Goal: Information Seeking & Learning: Learn about a topic

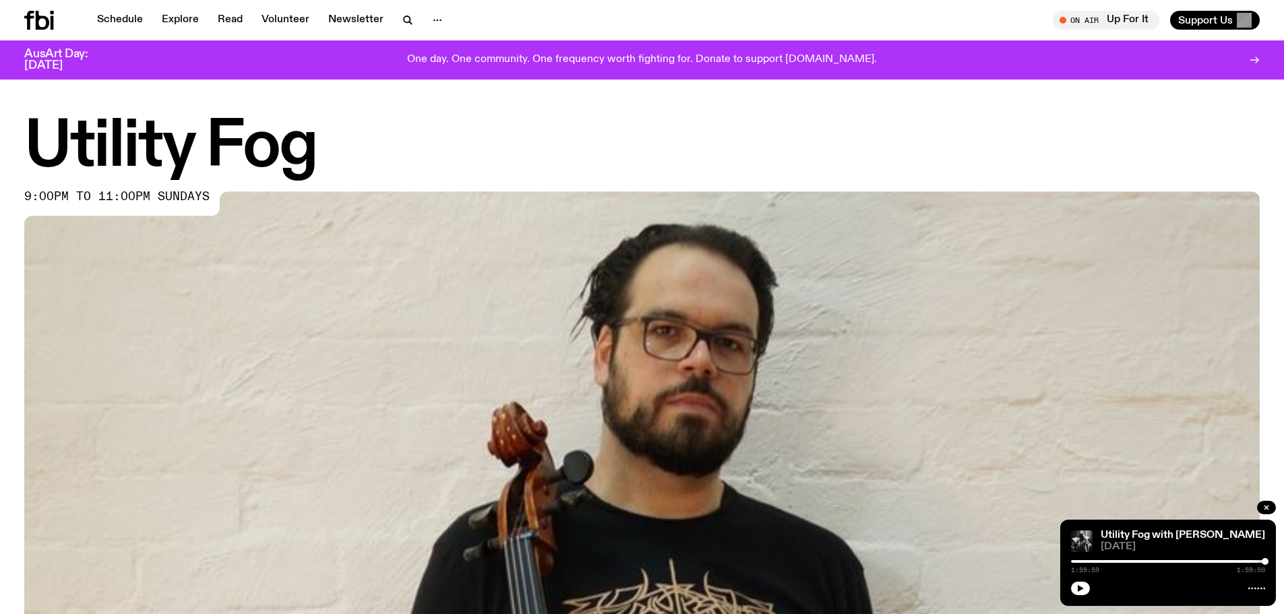
scroll to position [587, 0]
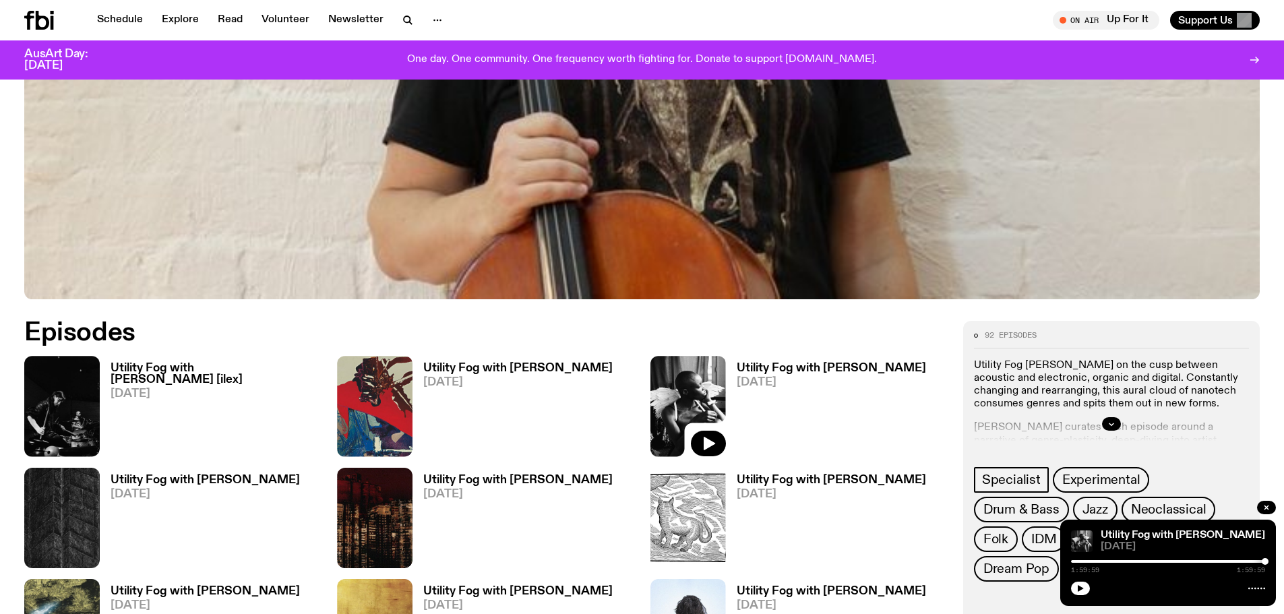
click at [159, 367] on h3 "Utility Fog with [PERSON_NAME] [ilex]" at bounding box center [216, 374] width 210 height 23
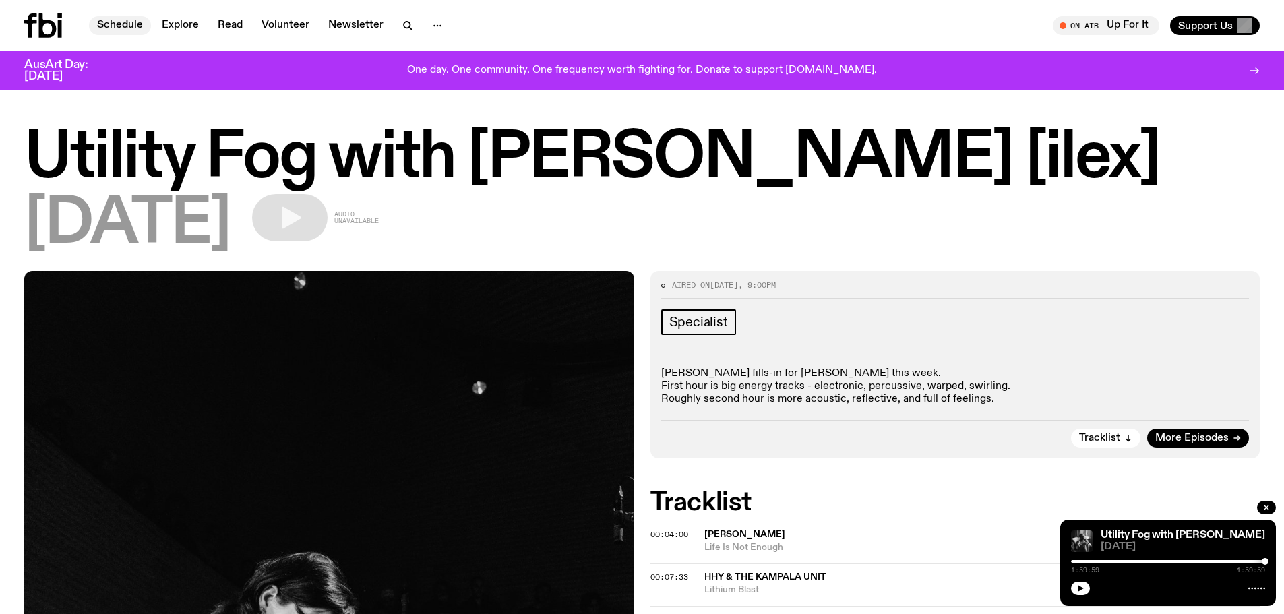
click at [125, 23] on link "Schedule" at bounding box center [120, 25] width 62 height 19
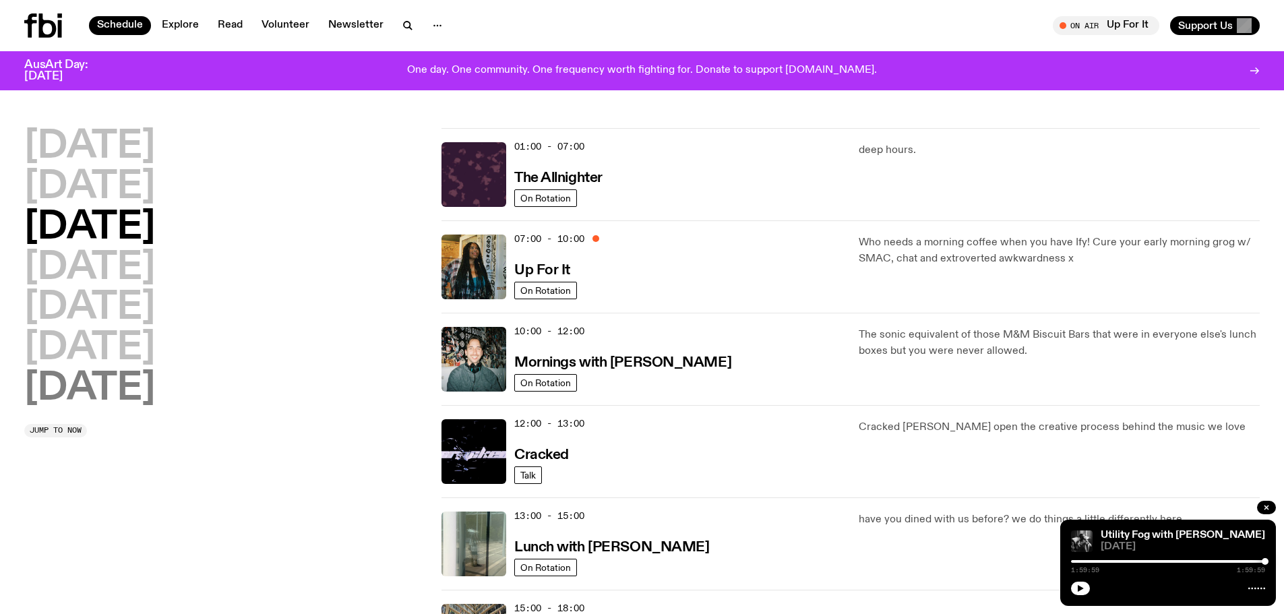
click at [90, 386] on h2 "[DATE]" at bounding box center [89, 389] width 131 height 38
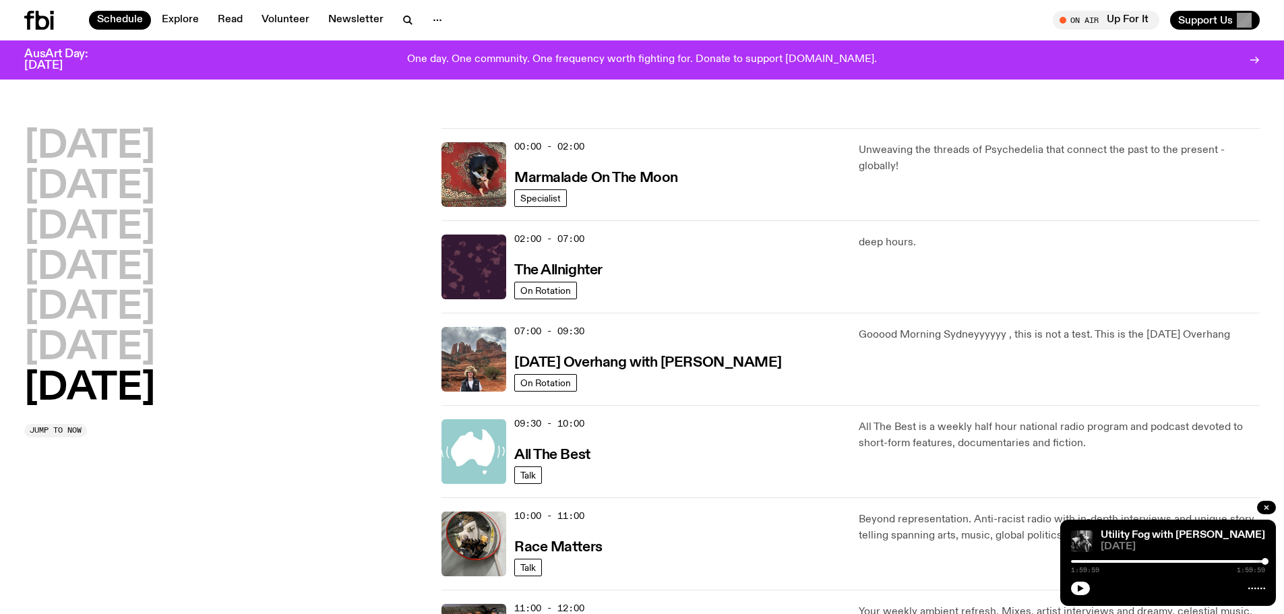
scroll to position [38, 0]
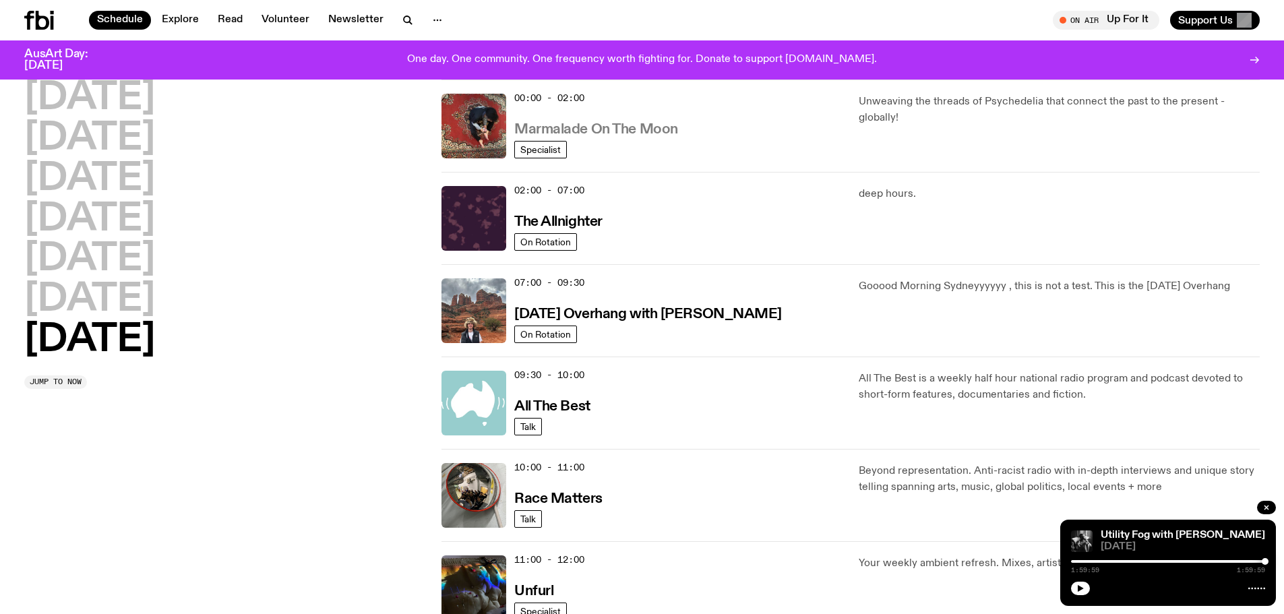
click at [627, 133] on h3 "Marmalade On The Moon" at bounding box center [596, 130] width 164 height 14
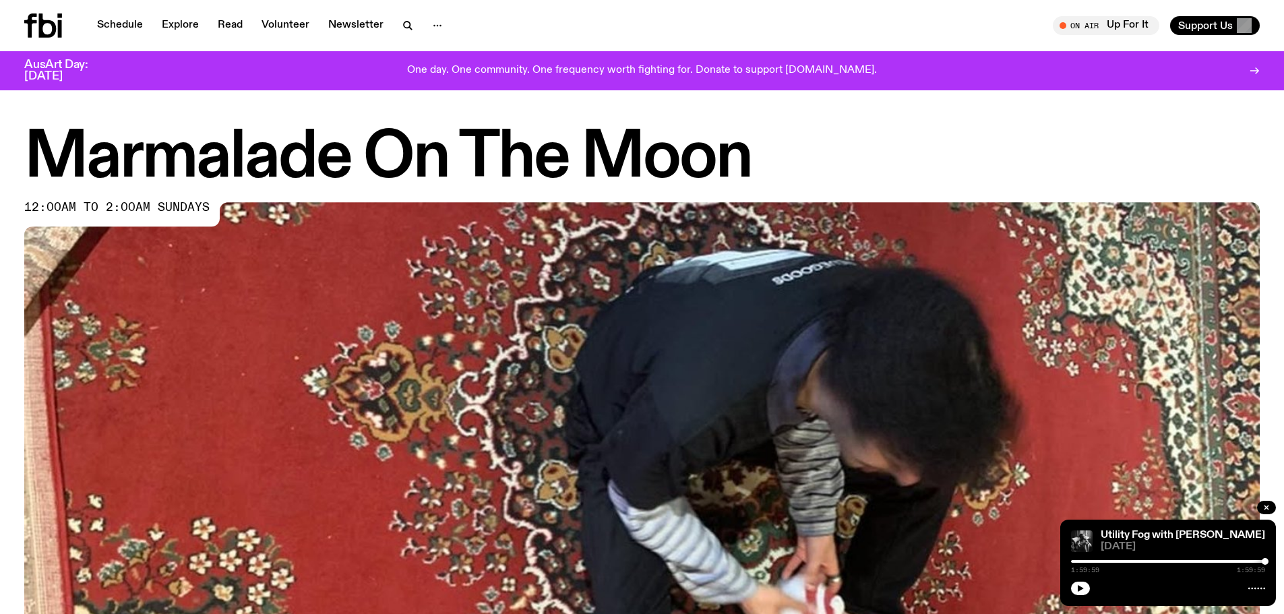
drag, startPoint x: 449, startPoint y: 154, endPoint x: 435, endPoint y: 146, distance: 16.3
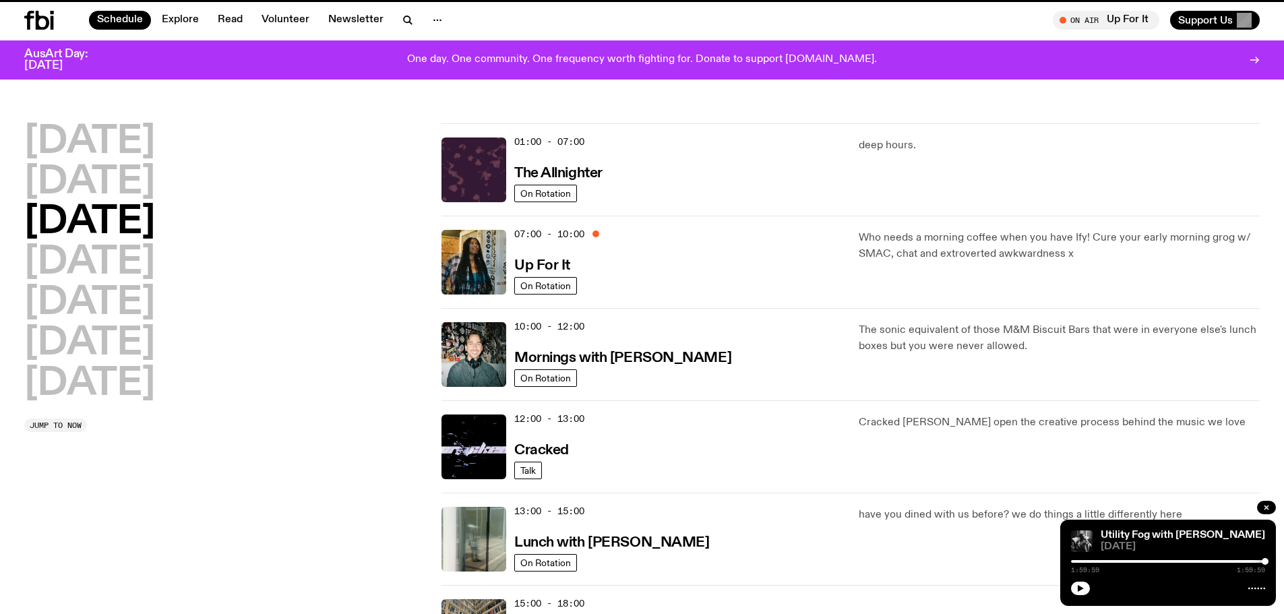
scroll to position [38, 0]
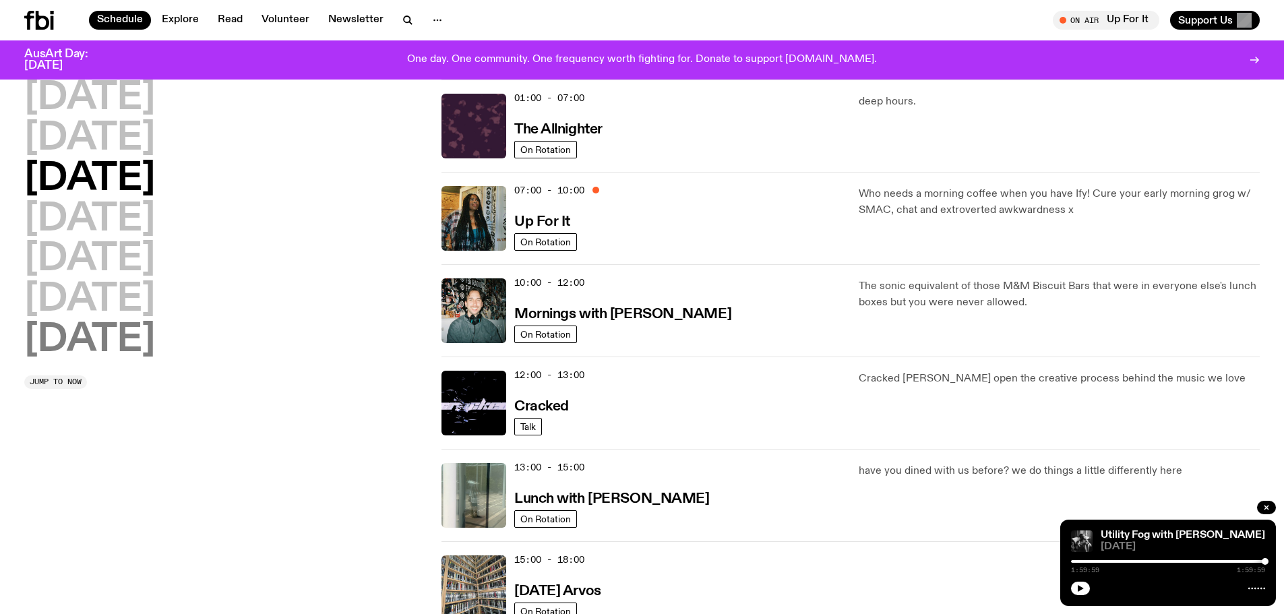
click at [107, 334] on h2 "[DATE]" at bounding box center [89, 340] width 131 height 38
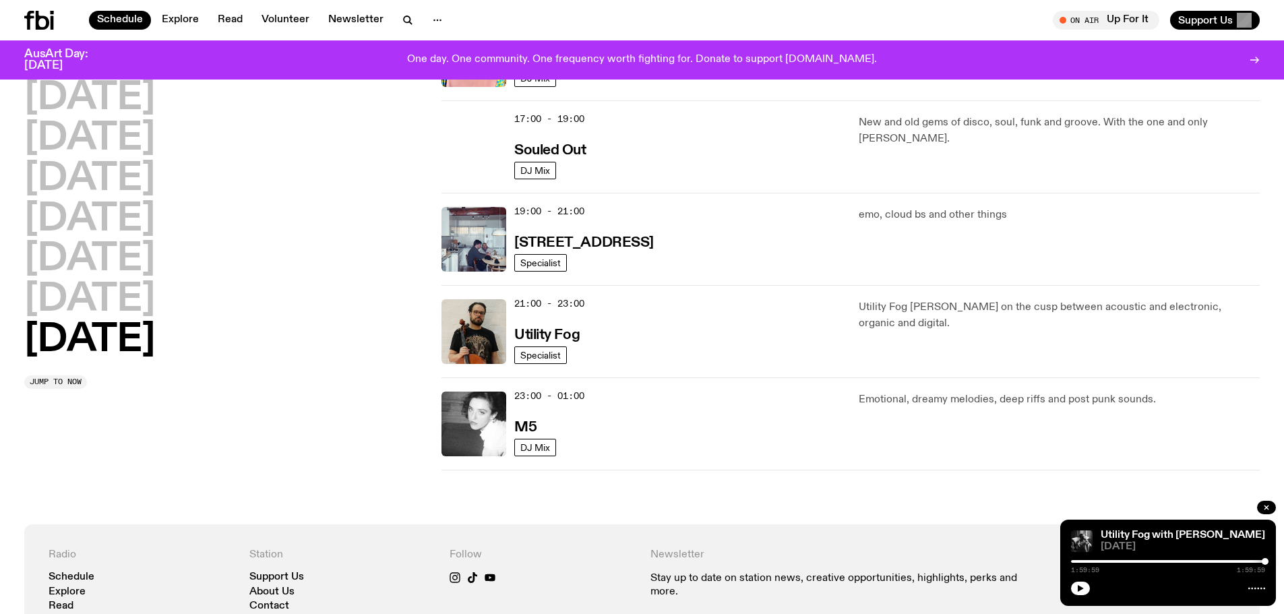
scroll to position [846, 0]
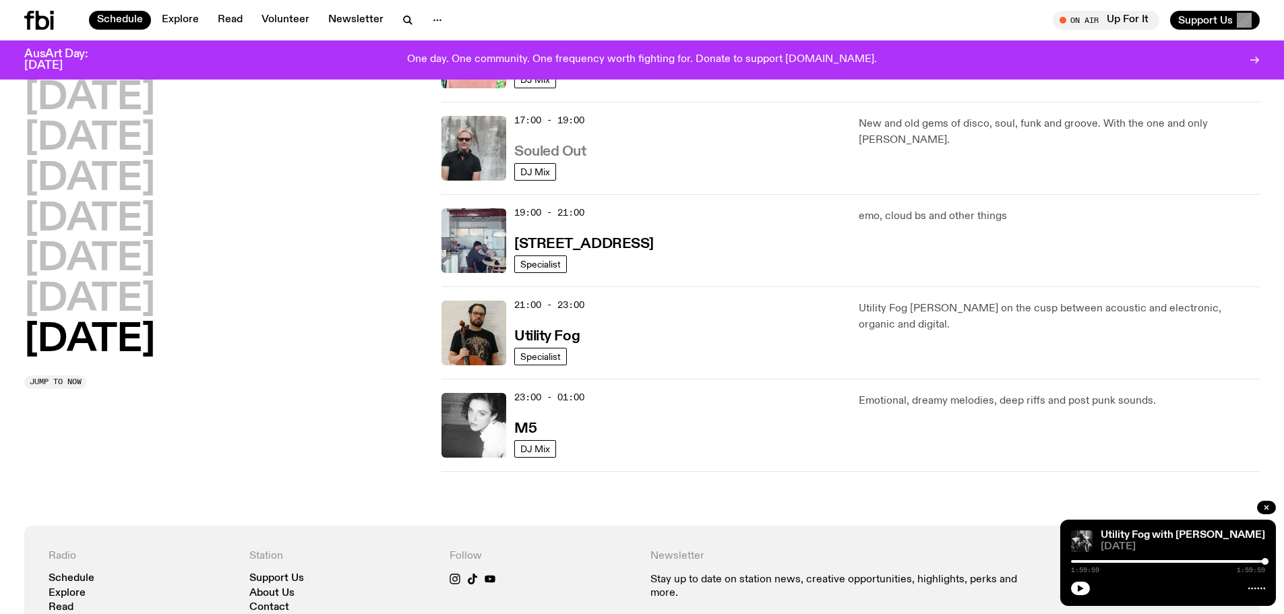
click at [568, 155] on h3 "Souled Out" at bounding box center [550, 152] width 72 height 14
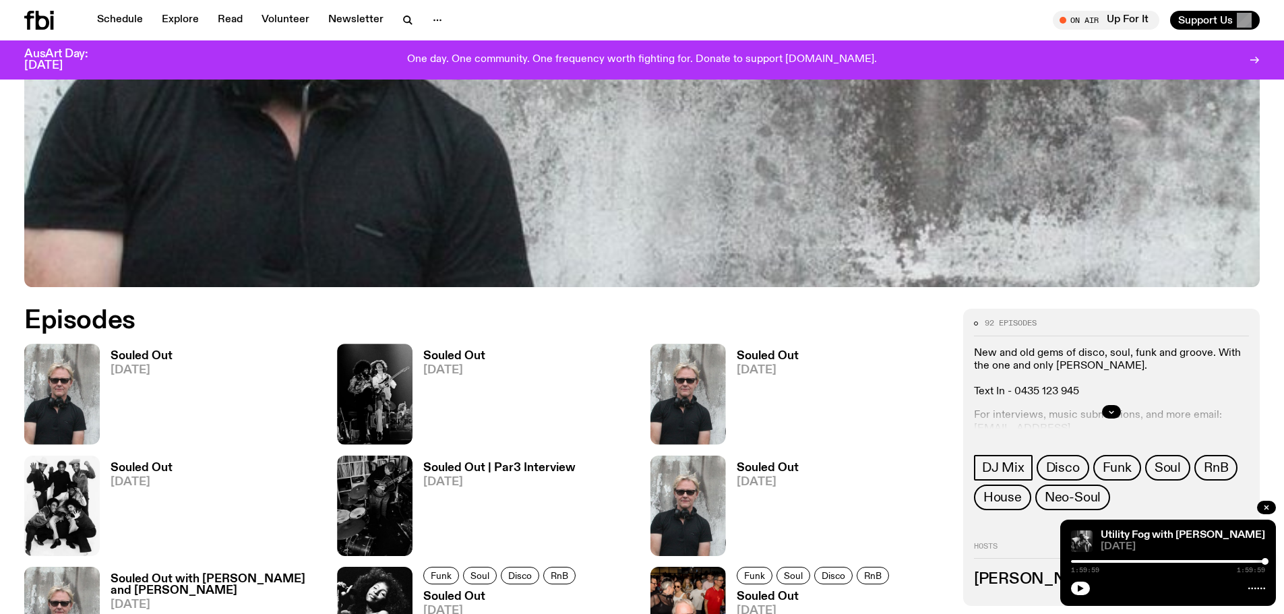
scroll to position [600, 0]
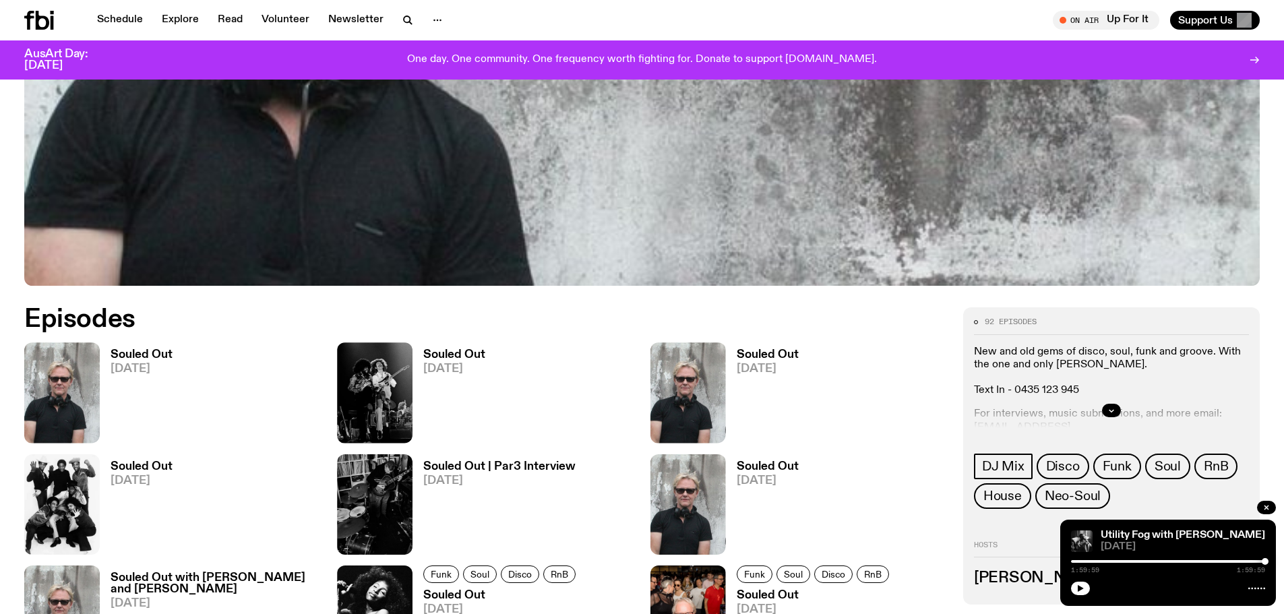
click at [67, 399] on img at bounding box center [61, 392] width 75 height 100
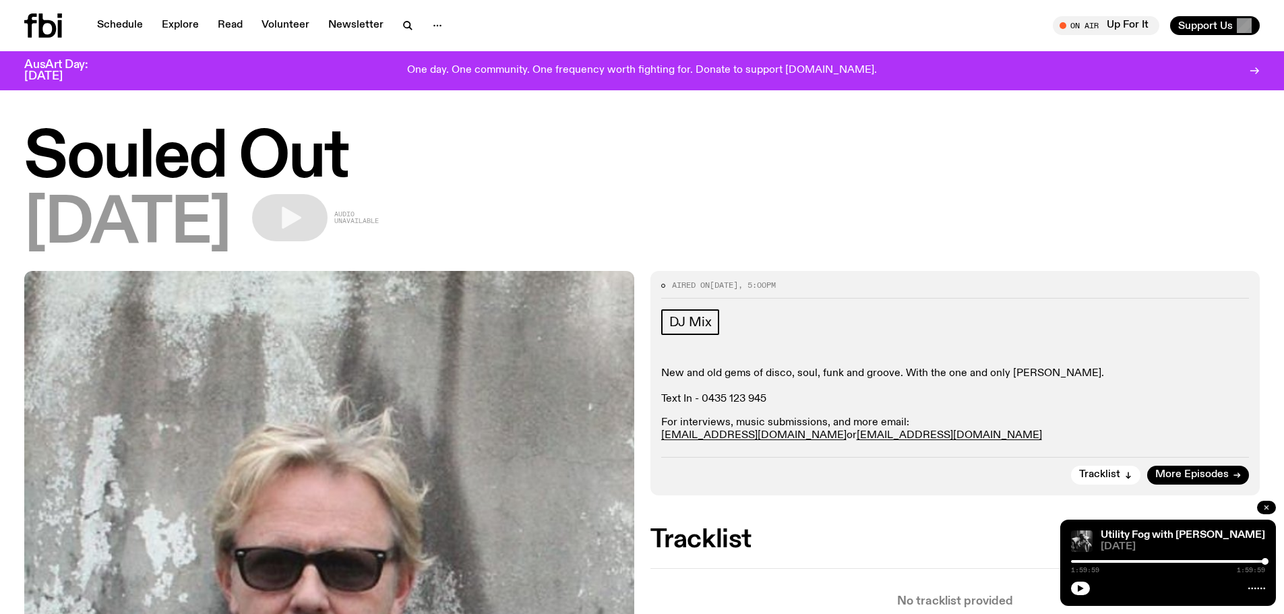
click at [1269, 507] on icon "button" at bounding box center [1266, 507] width 8 height 8
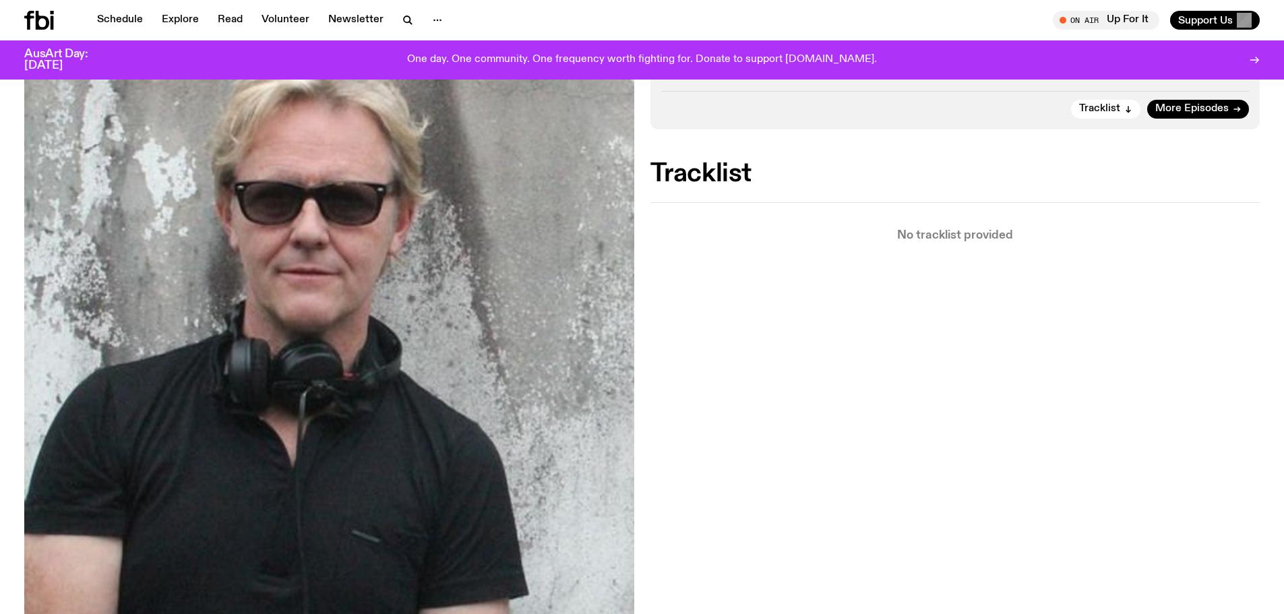
scroll to position [331, 0]
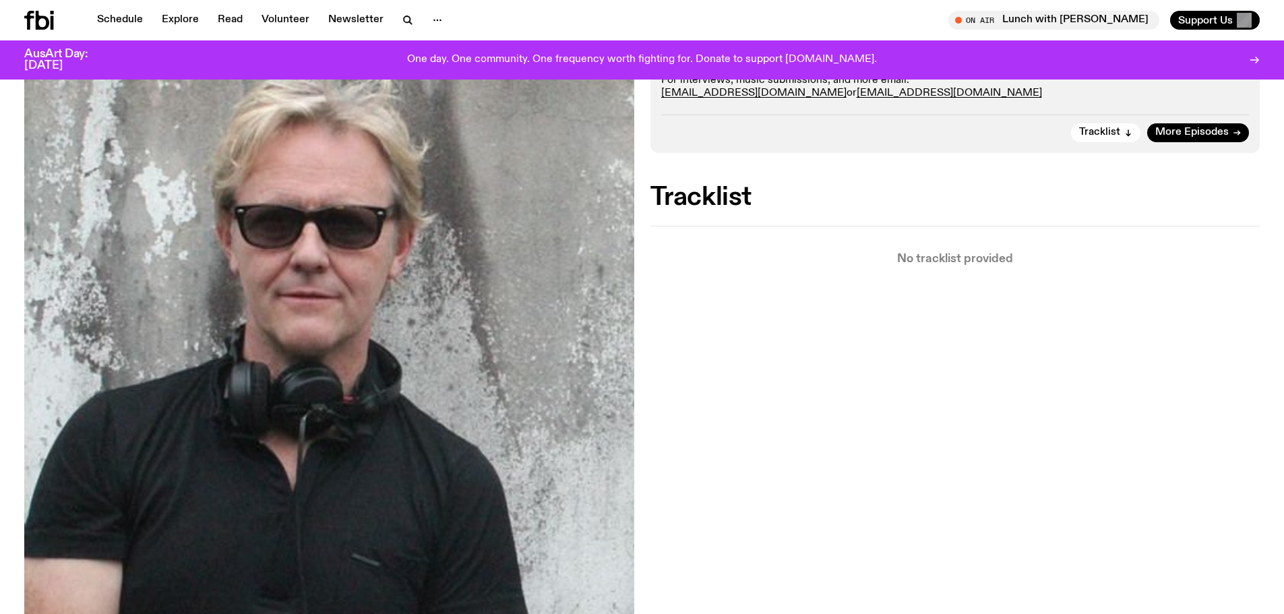
scroll to position [331, 0]
click at [113, 20] on link "Schedule" at bounding box center [120, 20] width 62 height 19
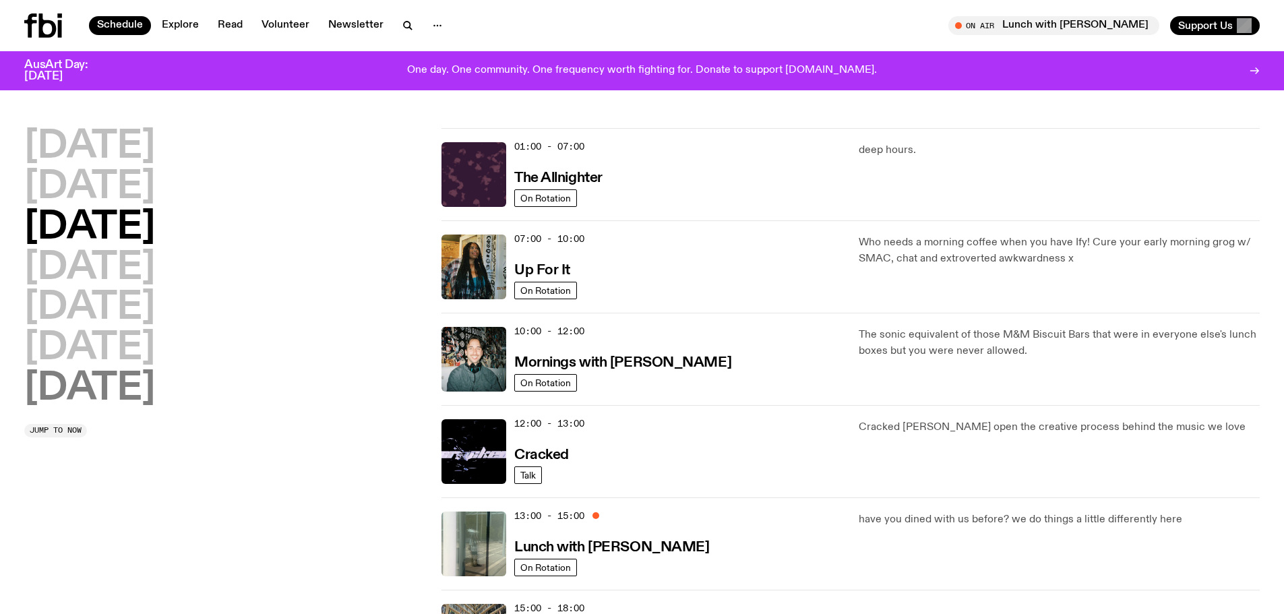
click at [144, 385] on h2 "[DATE]" at bounding box center [89, 389] width 131 height 38
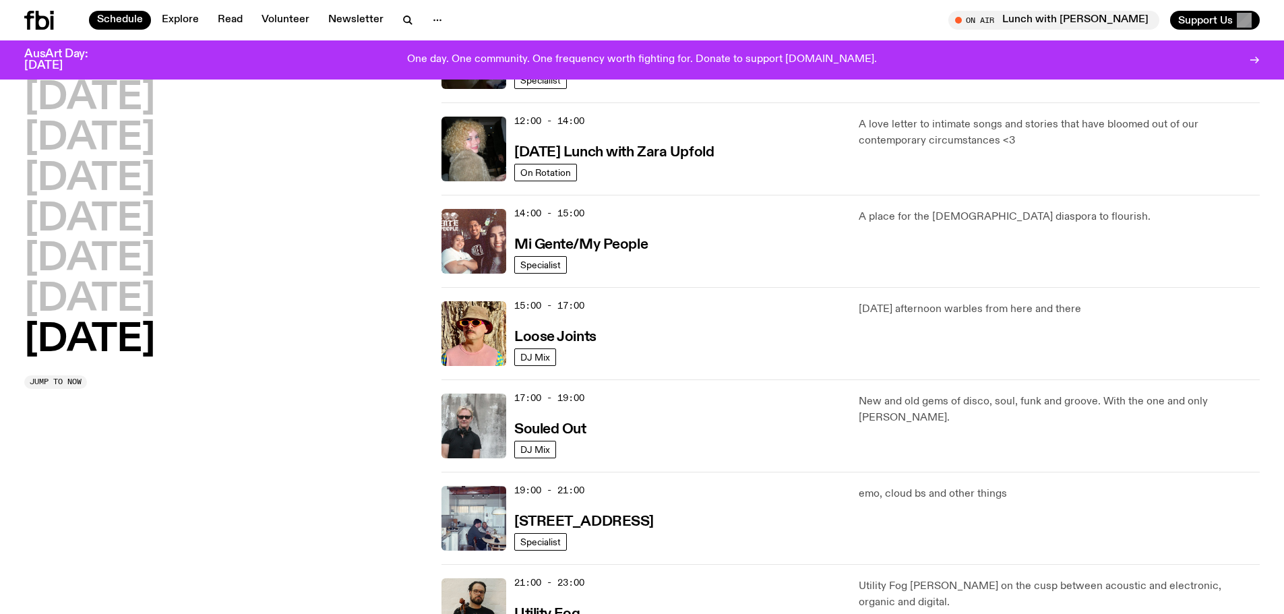
scroll to position [577, 0]
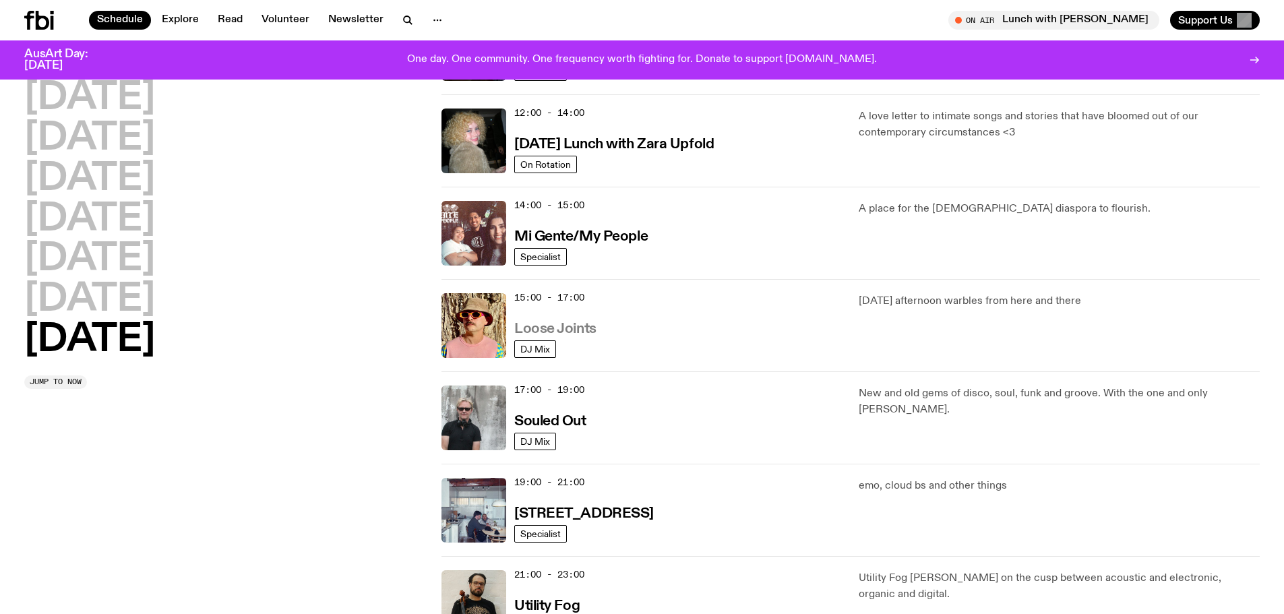
click at [572, 327] on h3 "Loose Joints" at bounding box center [555, 329] width 82 height 14
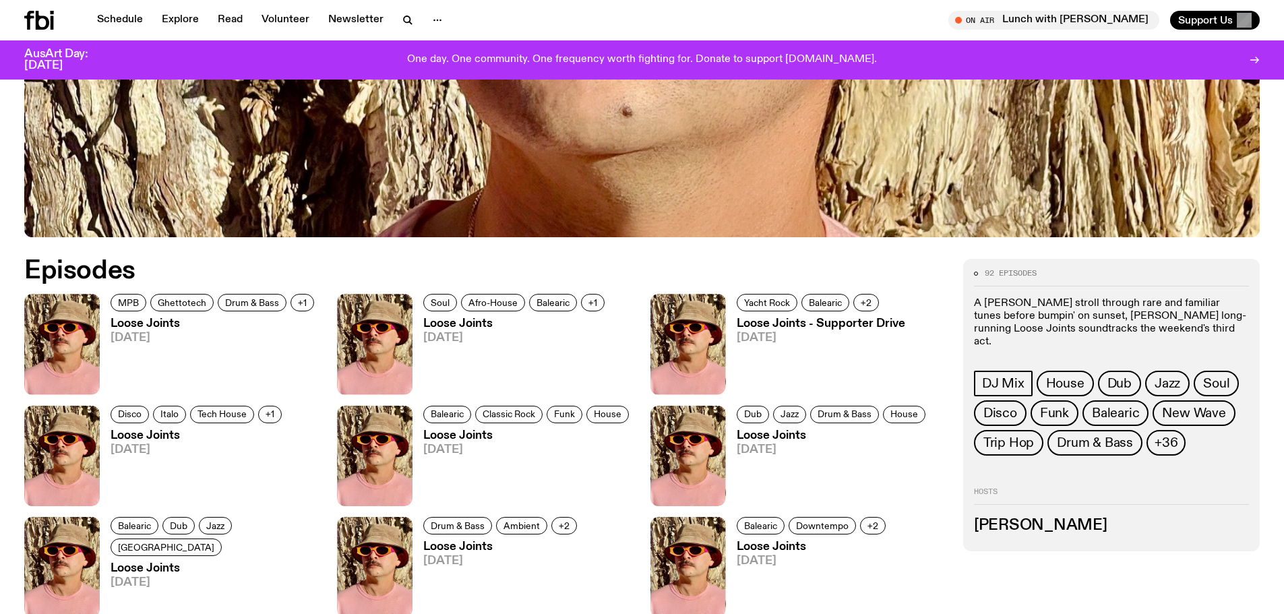
scroll to position [666, 0]
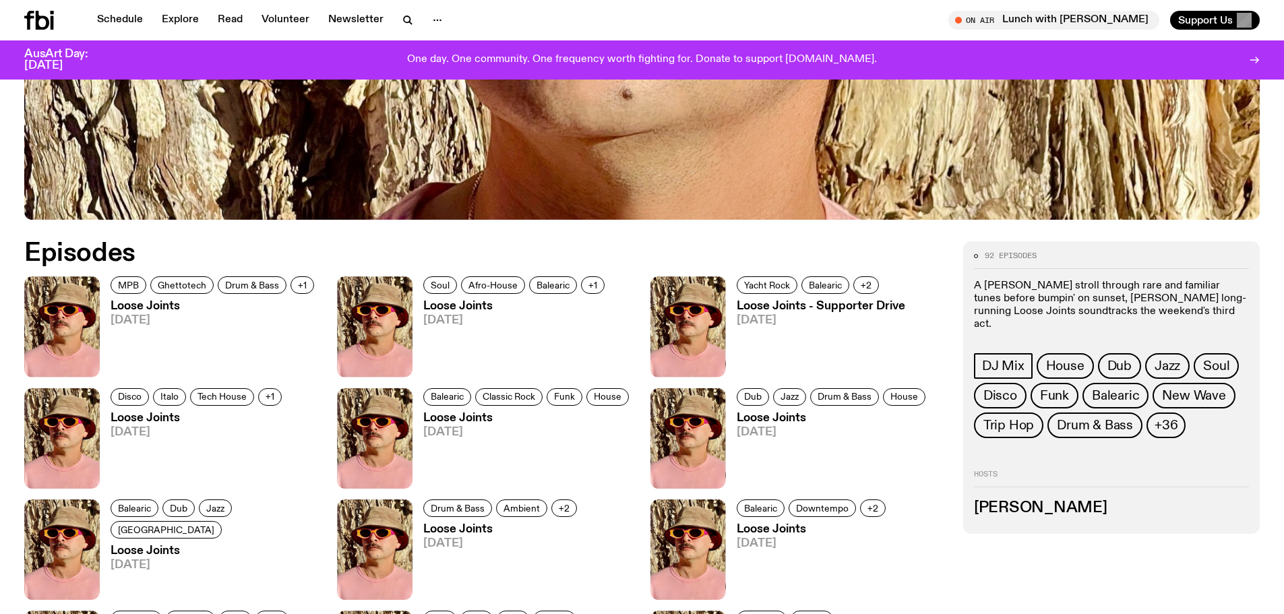
click at [63, 358] on img at bounding box center [61, 326] width 75 height 100
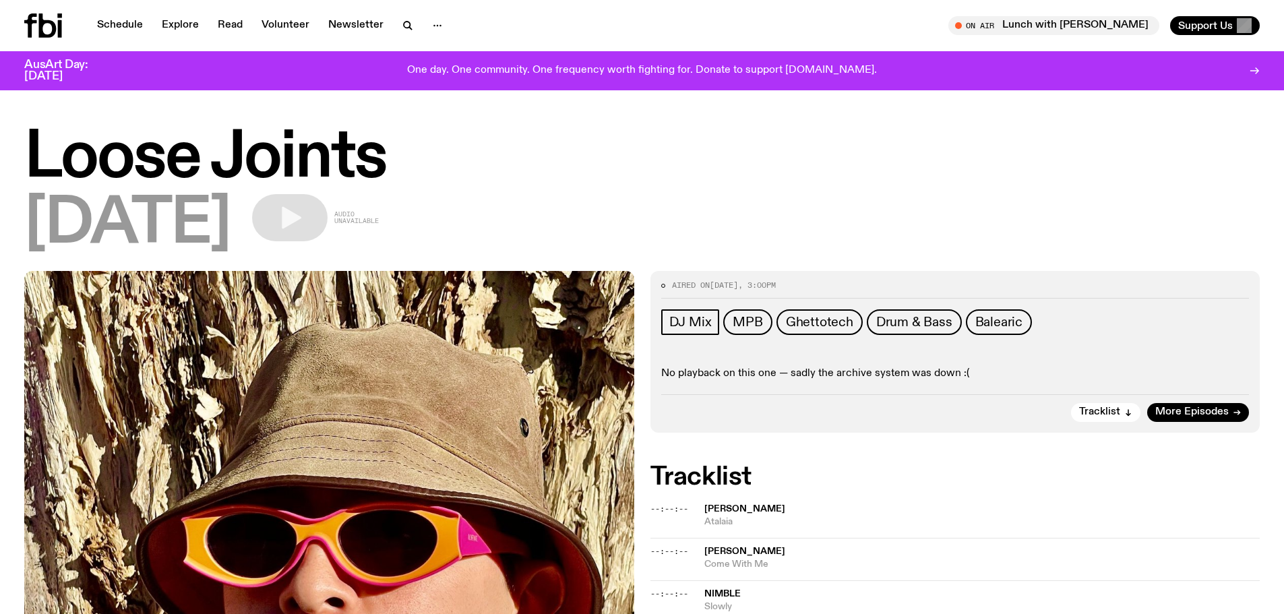
drag, startPoint x: 434, startPoint y: 223, endPoint x: 373, endPoint y: 215, distance: 61.2
click at [373, 215] on div "[DATE] Audio unavailable" at bounding box center [641, 224] width 1235 height 61
copy span "Audio unavailable"
click at [179, 19] on link "Explore" at bounding box center [180, 25] width 53 height 19
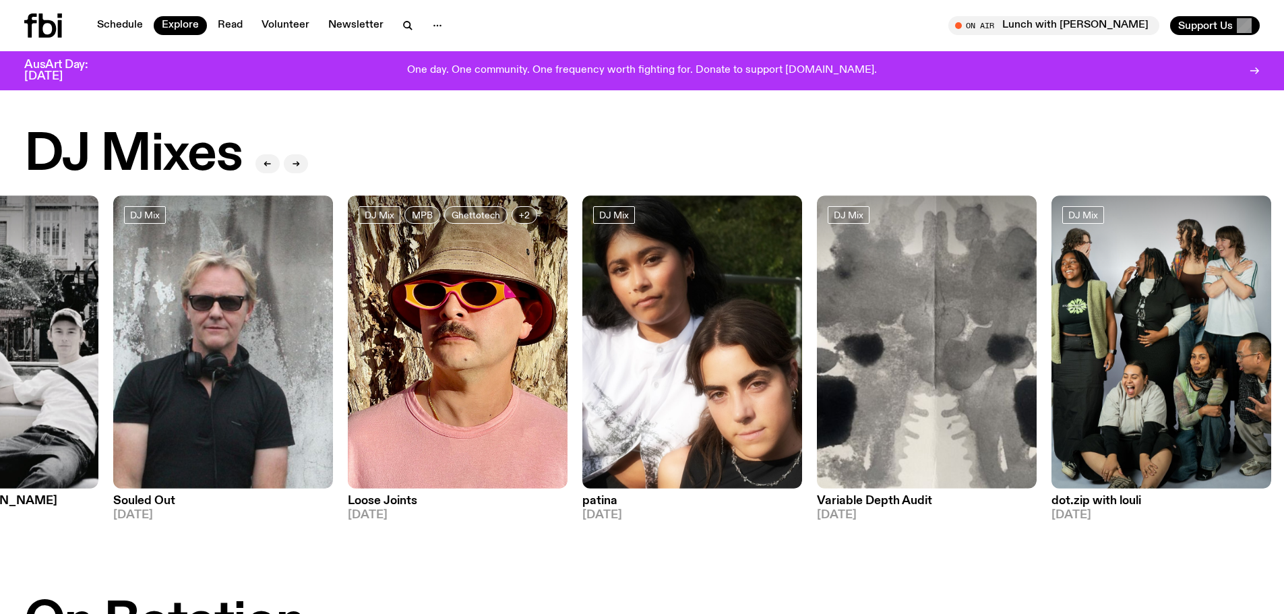
drag, startPoint x: 888, startPoint y: 354, endPoint x: 284, endPoint y: 366, distance: 603.8
click at [284, 366] on img at bounding box center [223, 341] width 220 height 293
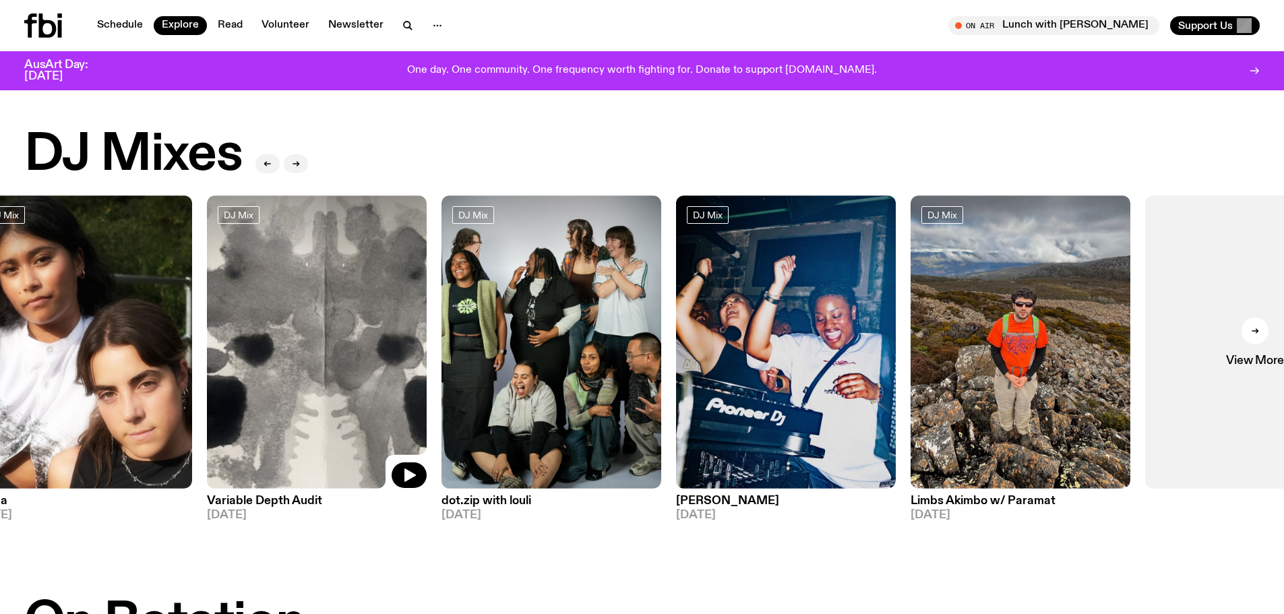
drag, startPoint x: 811, startPoint y: 336, endPoint x: 289, endPoint y: 281, distance: 525.0
click at [289, 281] on img at bounding box center [317, 341] width 220 height 293
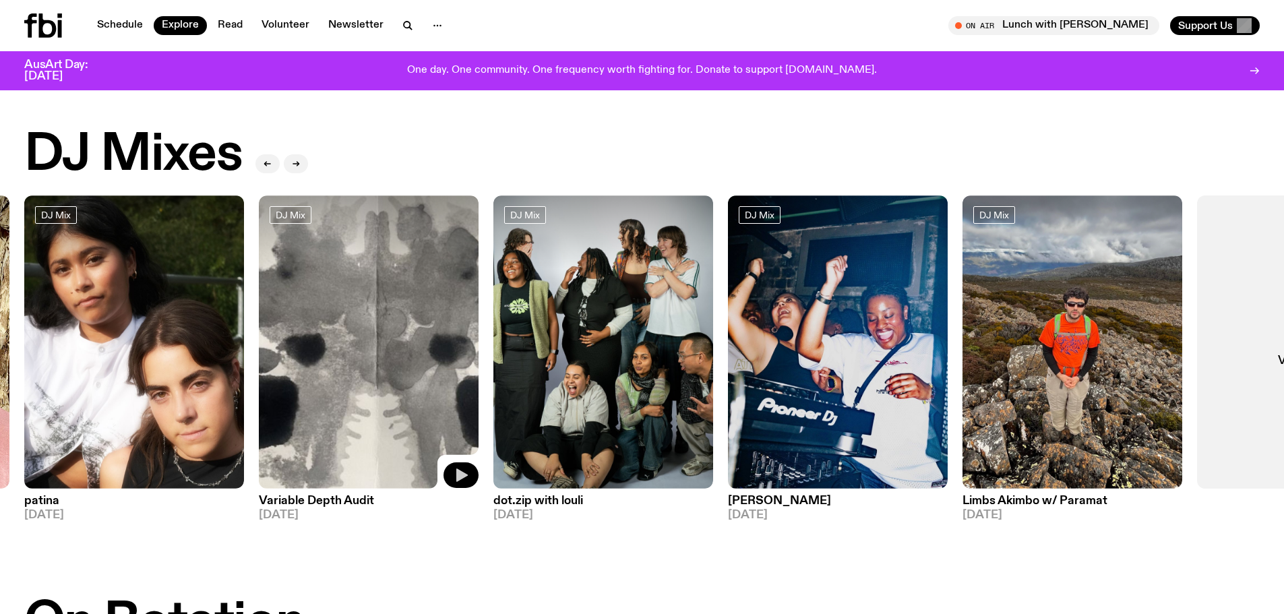
click at [458, 475] on icon "button" at bounding box center [461, 474] width 11 height 13
